Goal: Information Seeking & Learning: Compare options

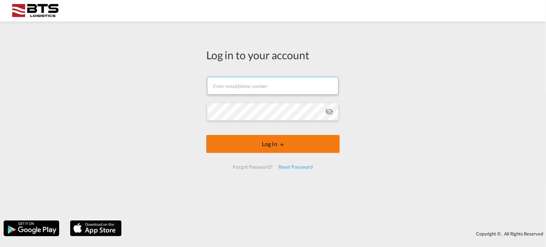
type input "[EMAIL_ADDRESS][DOMAIN_NAME]"
click at [268, 143] on button "Log In" at bounding box center [273, 144] width 134 height 18
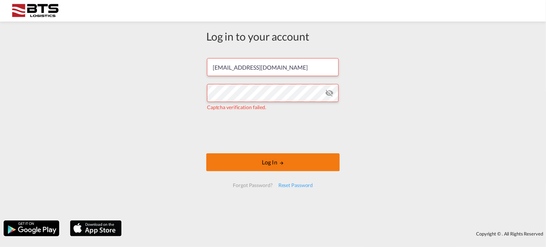
click at [274, 162] on button "Log In" at bounding box center [273, 162] width 134 height 18
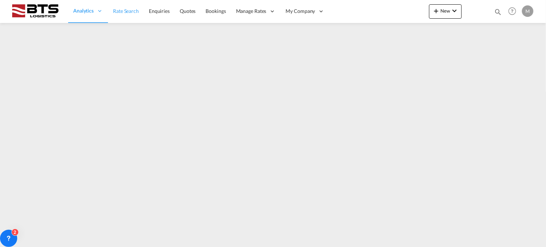
click at [119, 12] on span "Rate Search" at bounding box center [126, 11] width 26 height 6
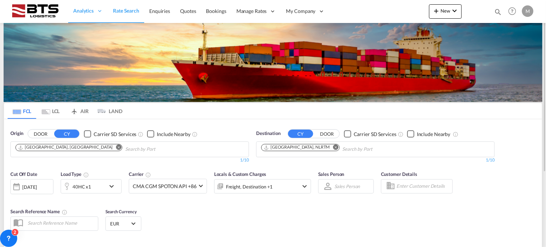
click at [116, 148] on md-icon "Remove" at bounding box center [118, 147] width 5 height 5
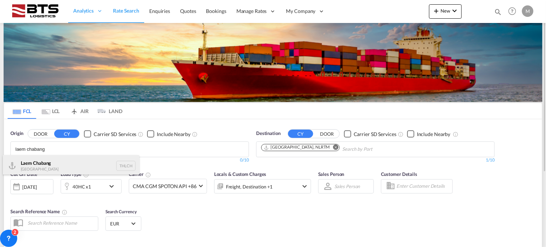
type input "laem chabang"
click at [65, 171] on div "Laem Chabang Thailand THLCH" at bounding box center [71, 166] width 136 height 22
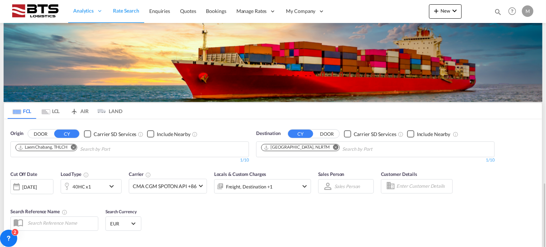
scroll to position [108, 0]
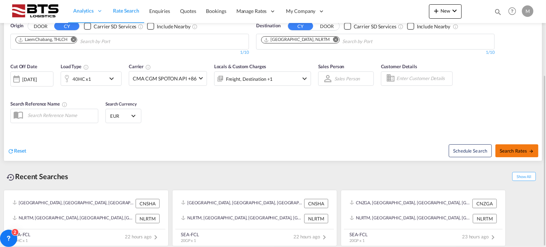
click at [514, 148] on span "Search Rates" at bounding box center [517, 151] width 34 height 6
type input "THLCH to NLRTM / [DATE]"
